Goal: Information Seeking & Learning: Find specific page/section

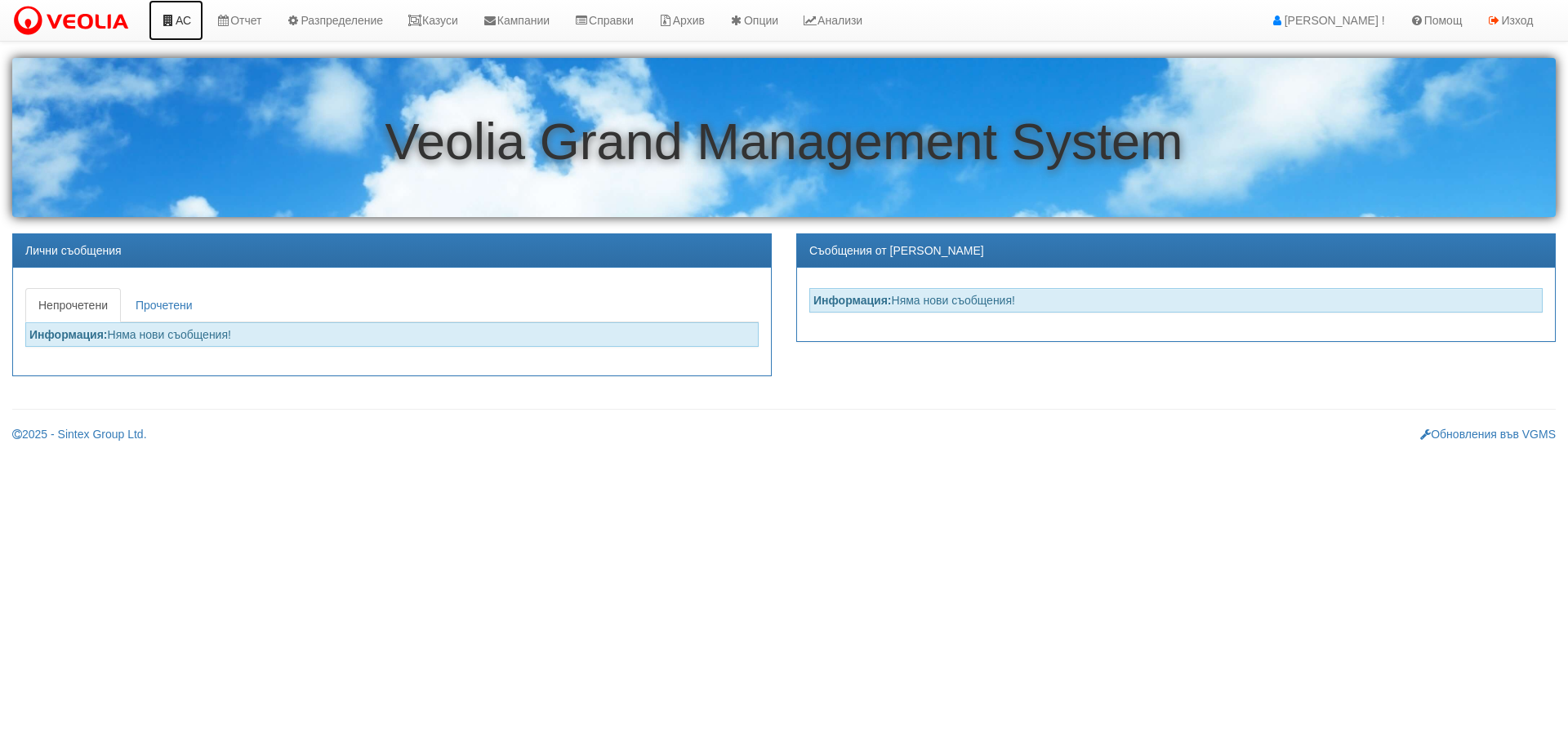
click at [173, 17] on icon at bounding box center [168, 21] width 15 height 12
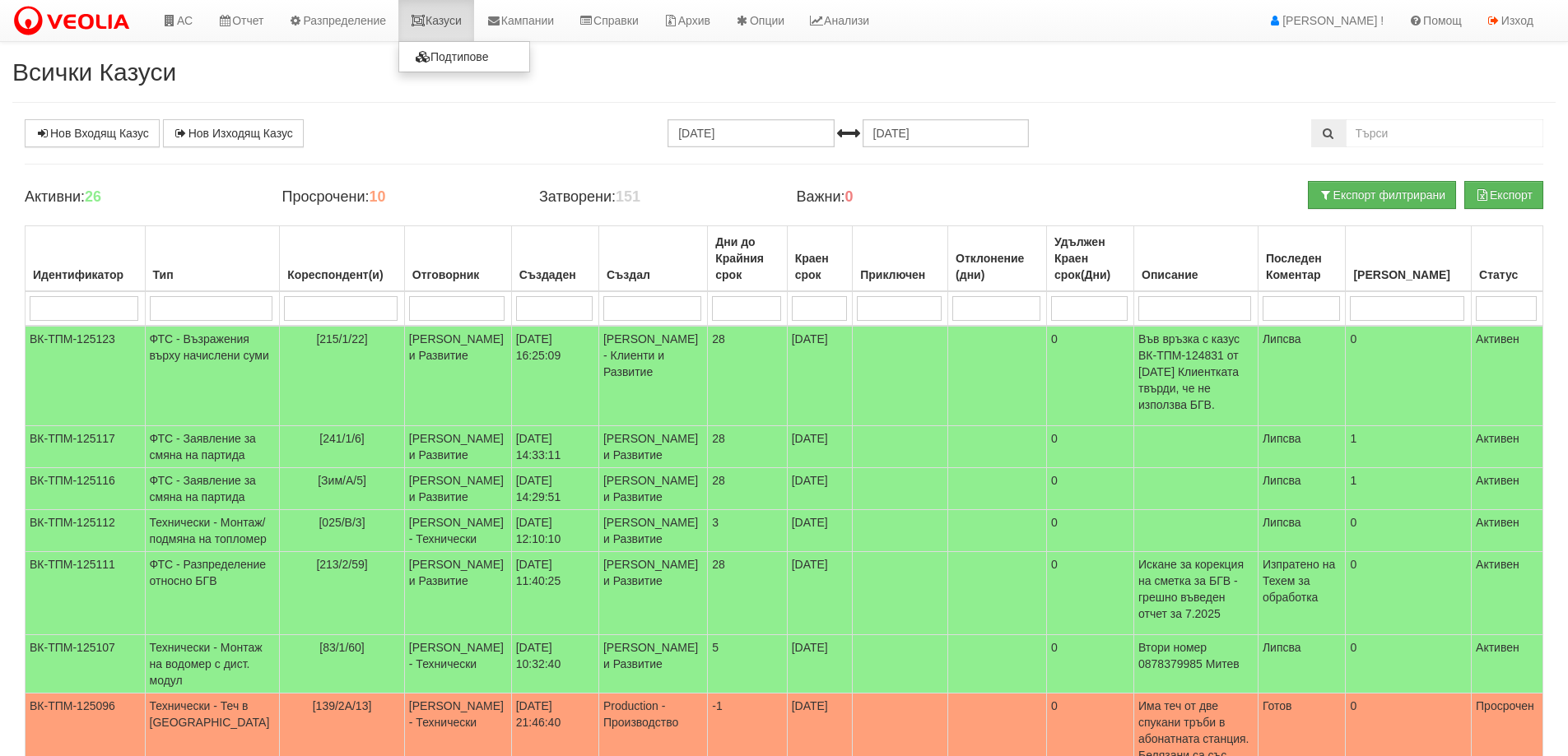
click at [457, 22] on link "Казуси" at bounding box center [436, 20] width 76 height 41
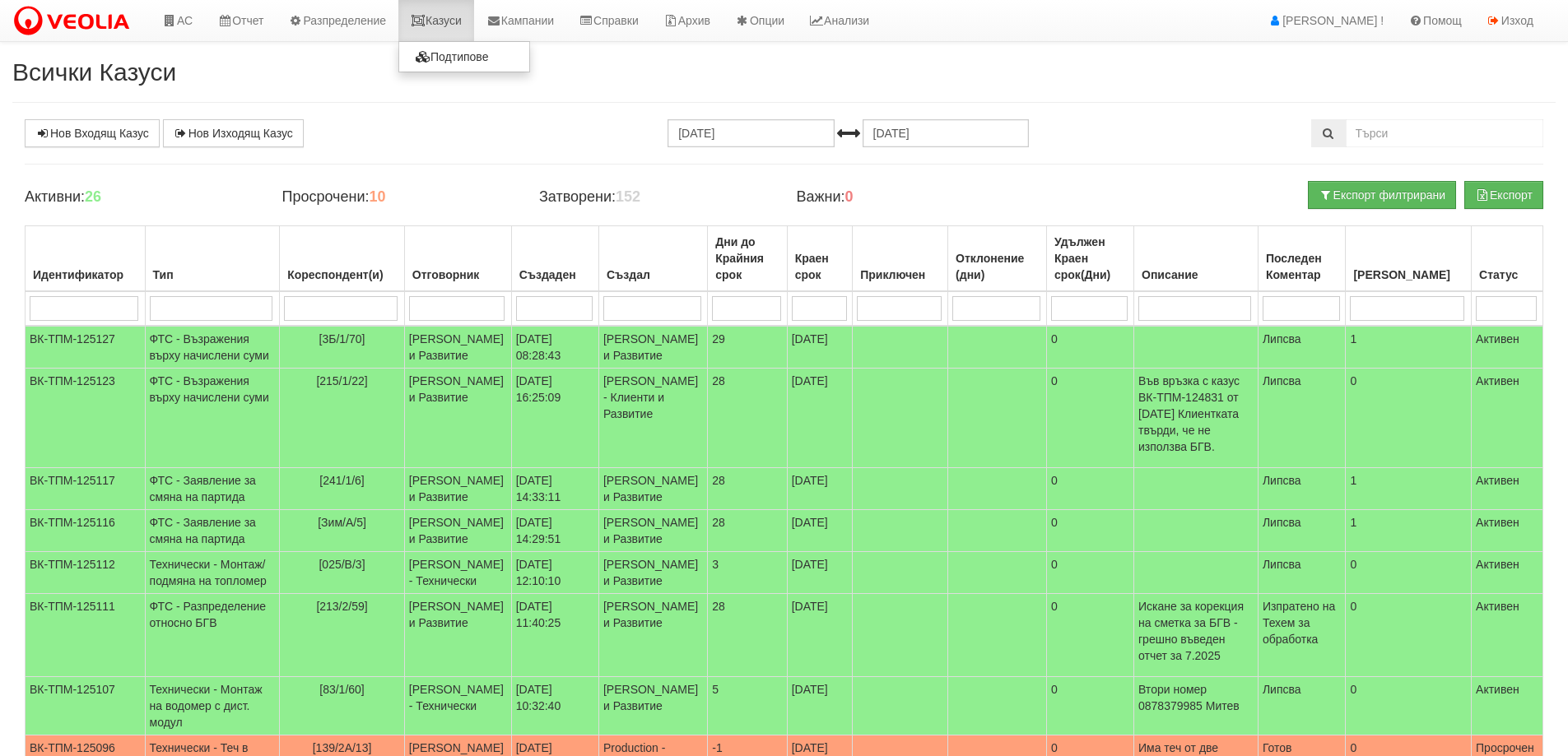
click at [448, 26] on link "Казуси" at bounding box center [436, 20] width 76 height 41
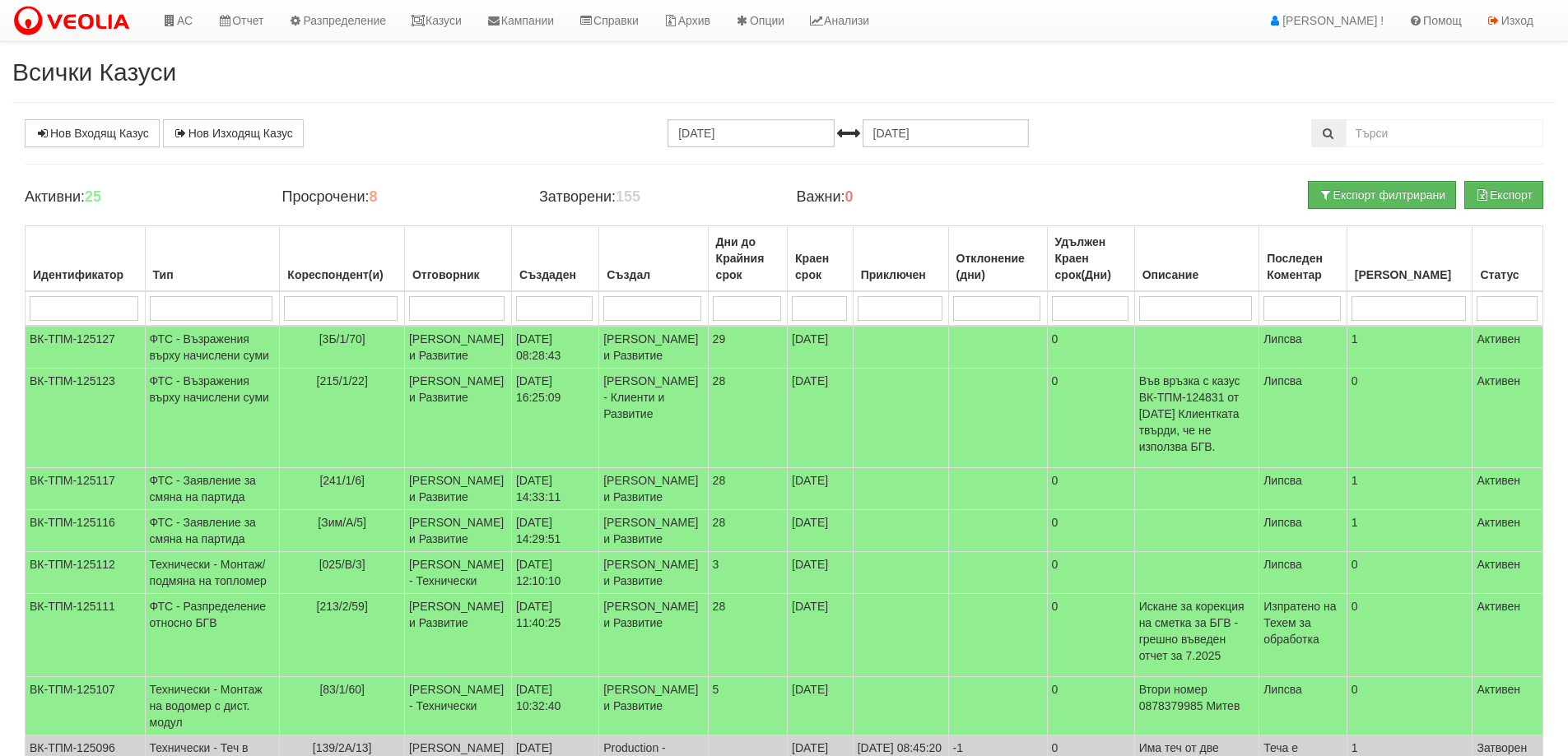
click at [417, 316] on input "search" at bounding box center [457, 308] width 96 height 24
type input "к"
type input "ко"
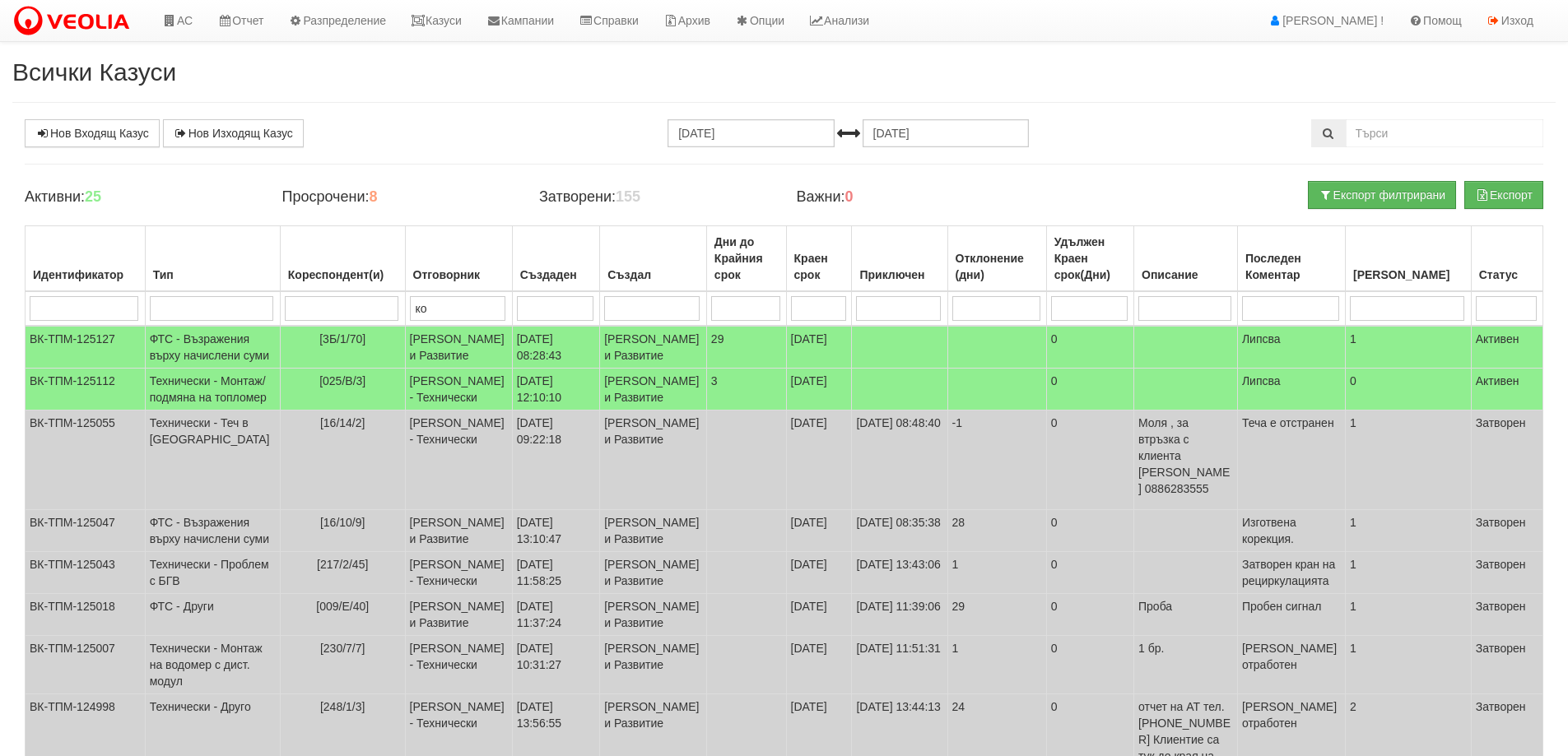
type input "кон"
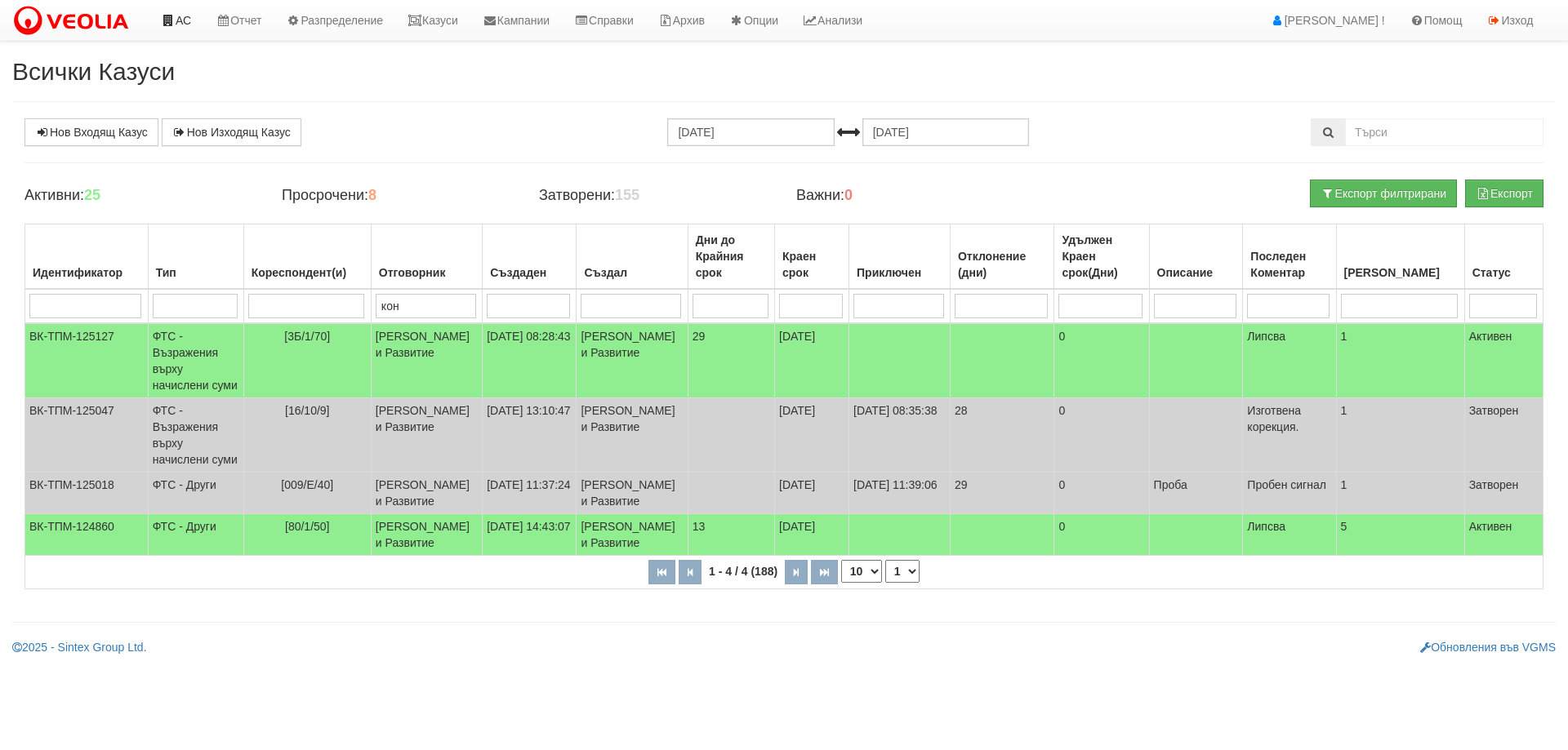
type input "кон"
click at [430, 28] on link "Казуси" at bounding box center [433, 20] width 75 height 41
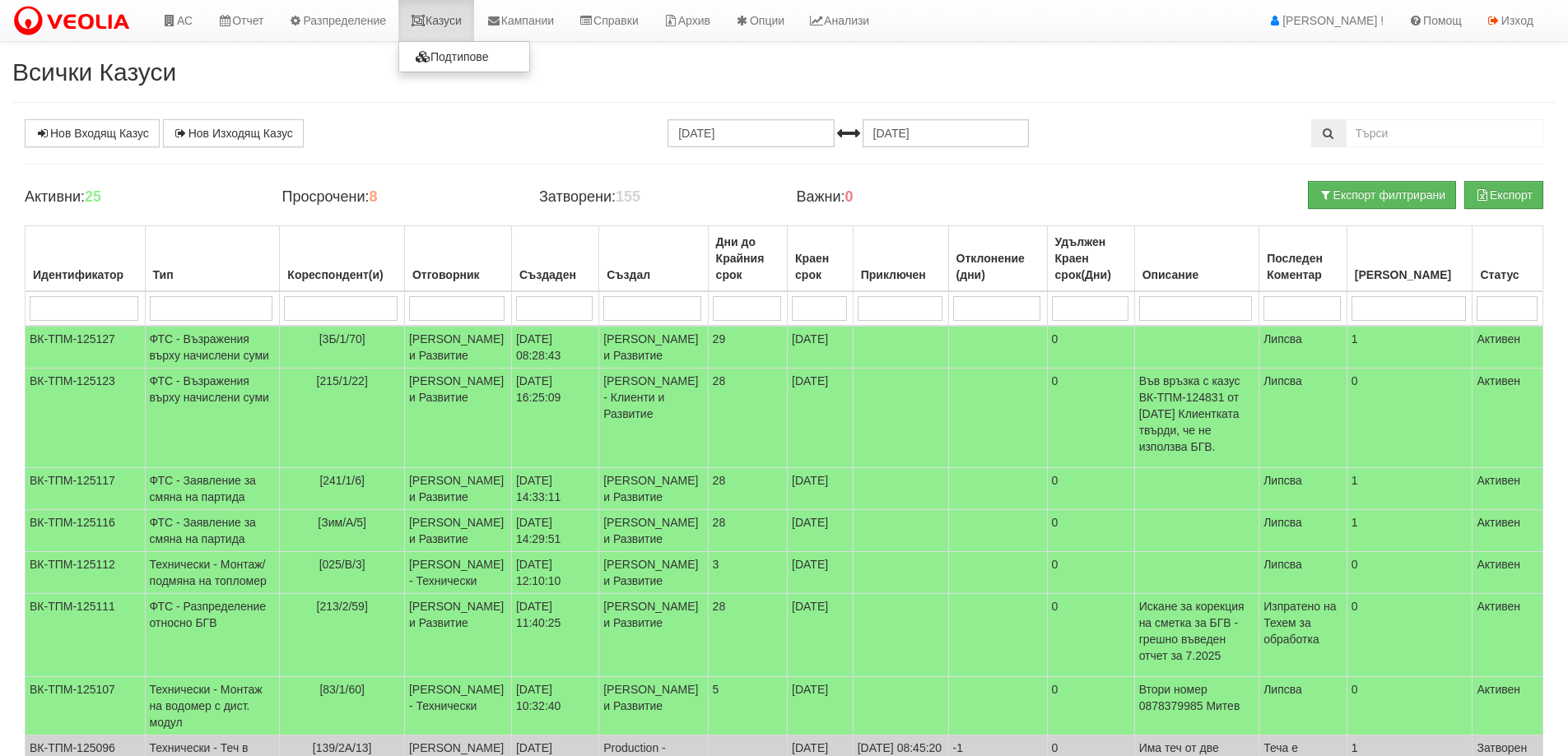
click at [425, 20] on icon at bounding box center [418, 21] width 15 height 12
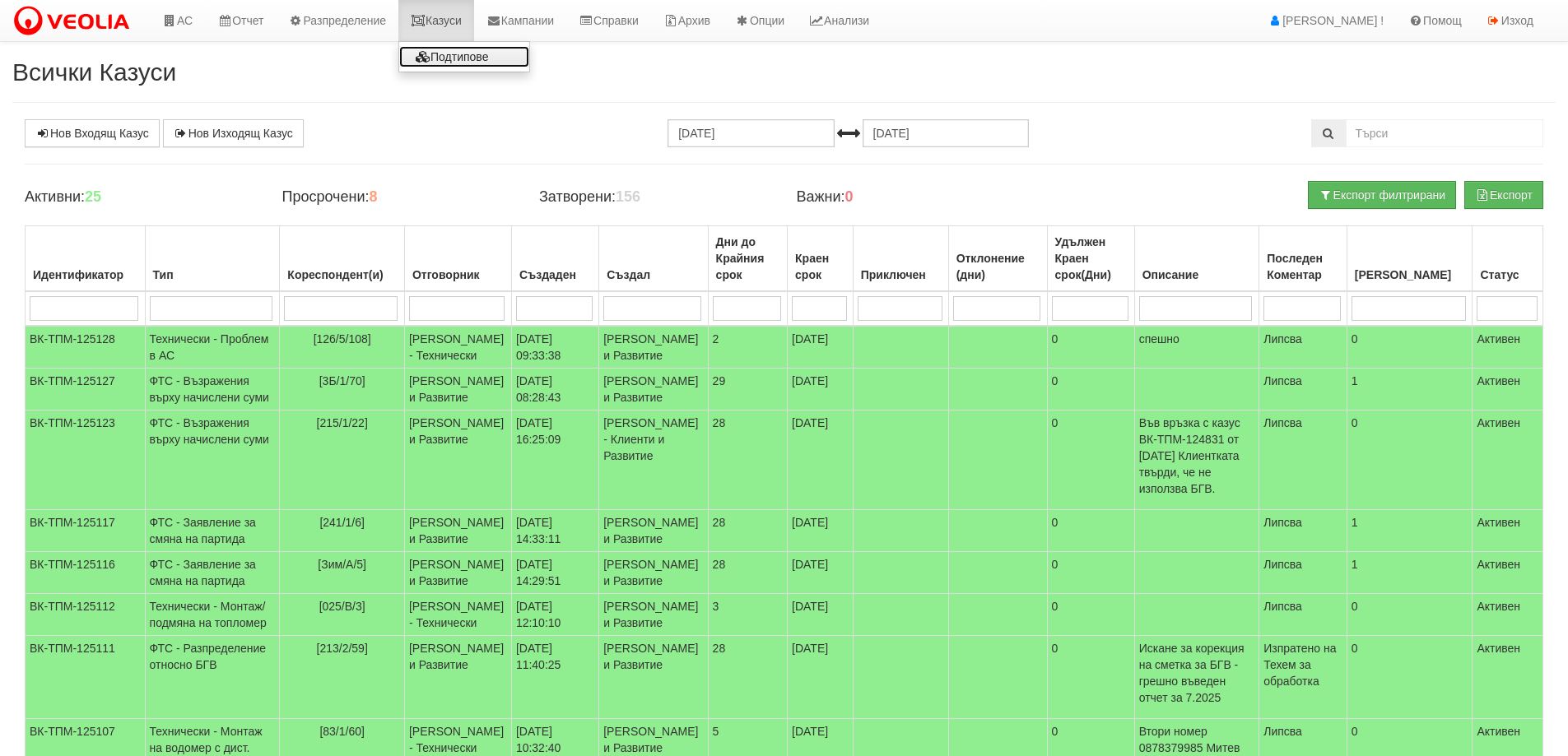
click at [443, 50] on link "Подтипове" at bounding box center [464, 57] width 130 height 22
click at [474, 10] on link "Казуси" at bounding box center [436, 20] width 76 height 41
